Goal: Register for event/course

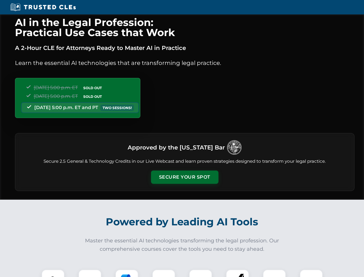
click at [185, 177] on button "Secure Your Spot" at bounding box center [184, 176] width 67 height 13
click at [53, 273] on img at bounding box center [53, 281] width 17 height 17
